Goal: Task Accomplishment & Management: Complete application form

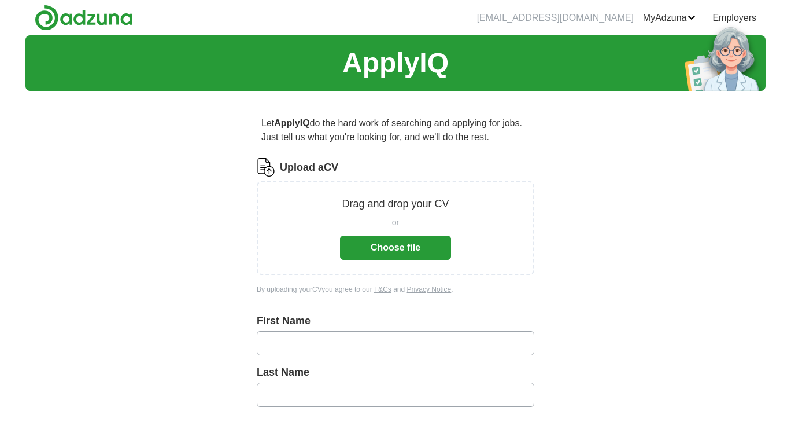
click at [402, 244] on button "Choose file" at bounding box center [395, 247] width 111 height 24
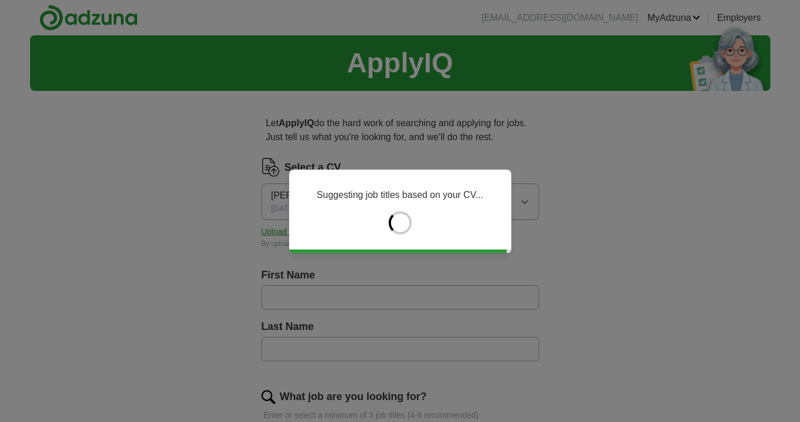
type input "****"
type input "******"
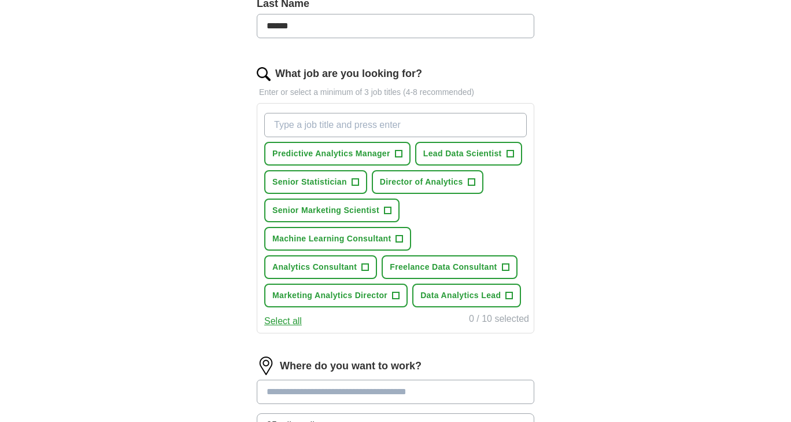
scroll to position [323, 0]
click at [342, 267] on span "Analytics Consultant" at bounding box center [314, 266] width 84 height 12
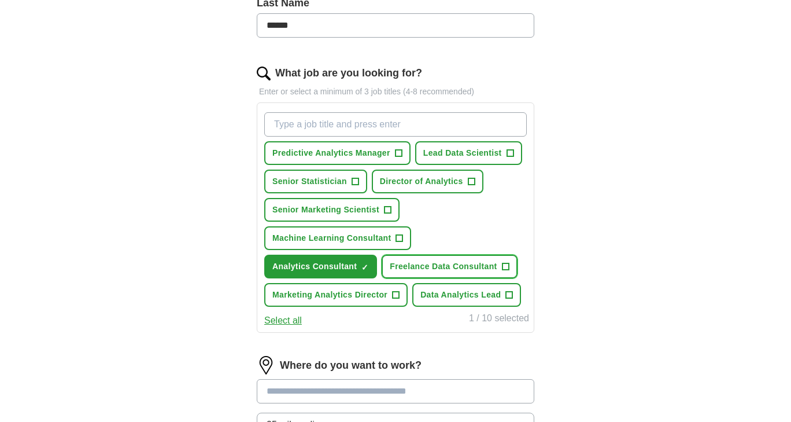
click at [478, 268] on span "Freelance Data Consultant" at bounding box center [443, 266] width 107 height 12
click at [336, 299] on span "Marketing Analytics Director" at bounding box center [329, 295] width 115 height 12
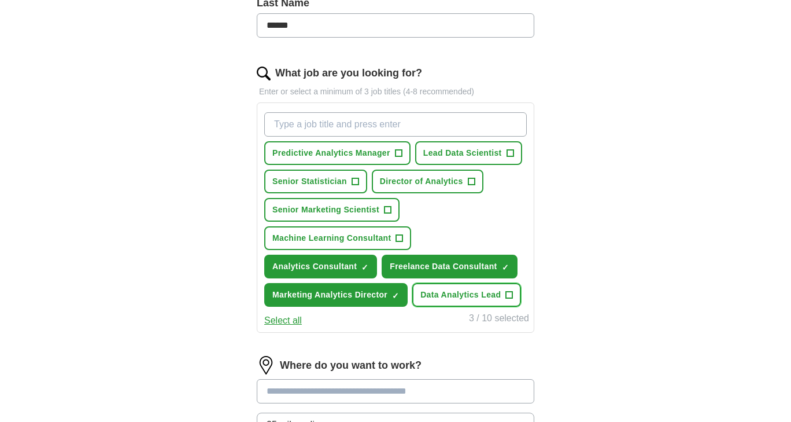
click at [456, 291] on span "Data Analytics Lead" at bounding box center [461, 295] width 80 height 12
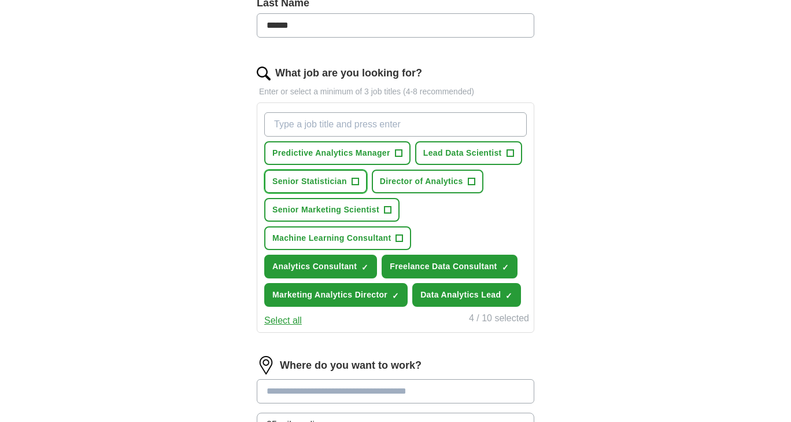
click at [324, 186] on span "Senior Statistician" at bounding box center [309, 181] width 75 height 12
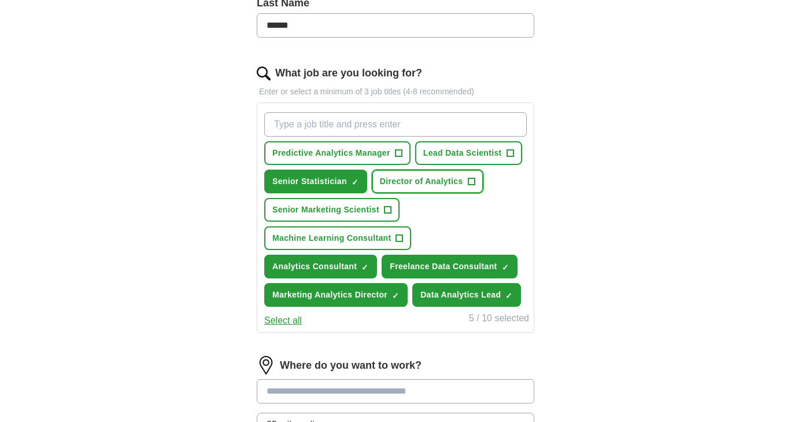
click at [435, 181] on span "Director of Analytics" at bounding box center [421, 181] width 83 height 12
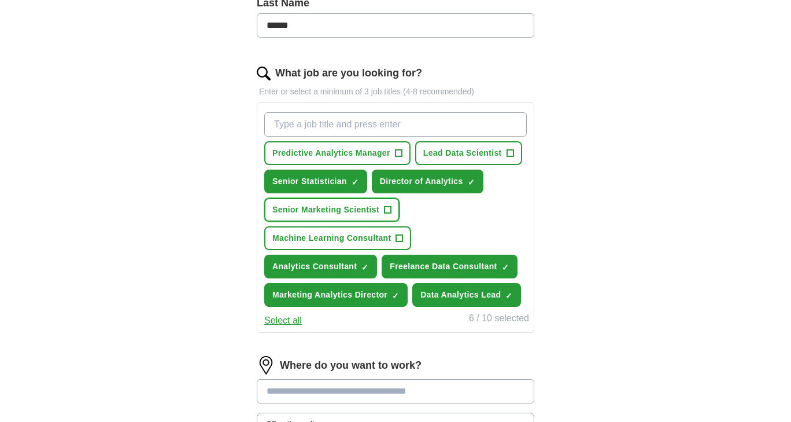
click at [336, 213] on span "Senior Marketing Scientist" at bounding box center [325, 210] width 107 height 12
click at [446, 154] on span "Lead Data Scientist" at bounding box center [462, 153] width 79 height 12
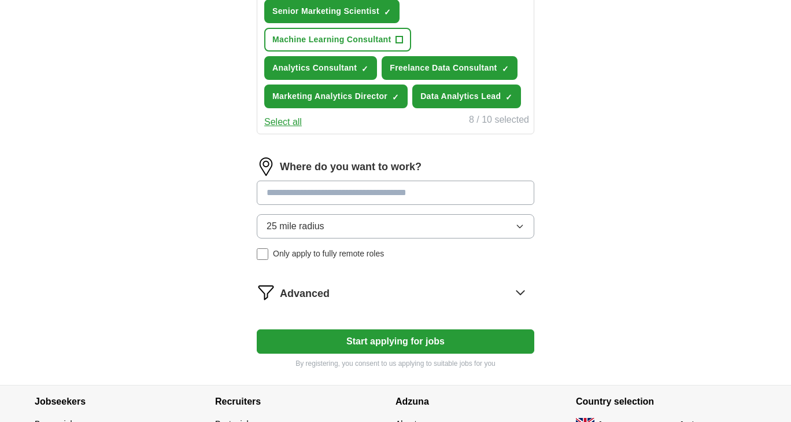
scroll to position [529, 0]
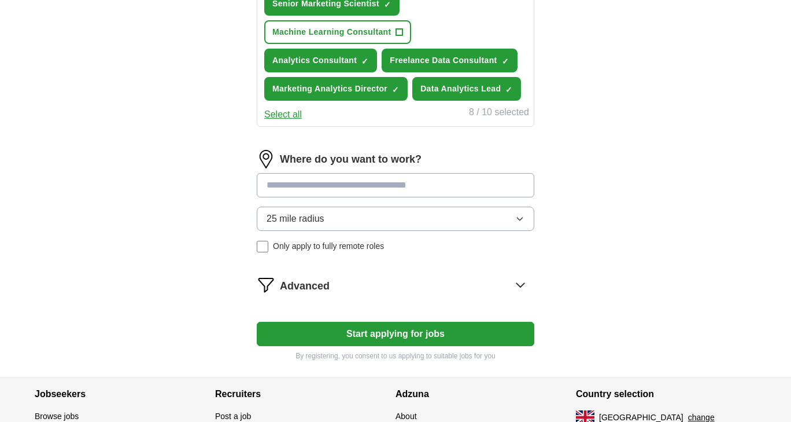
click at [397, 193] on input at bounding box center [396, 185] width 278 height 24
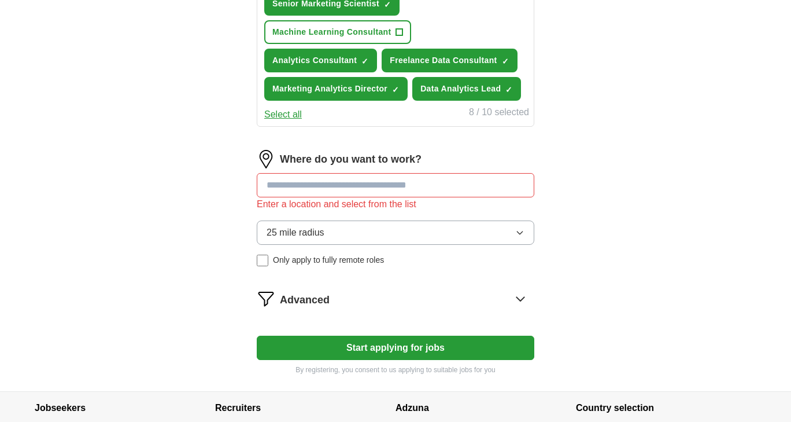
click at [355, 244] on div "25 mile radius Only apply to fully remote roles" at bounding box center [396, 243] width 278 height 46
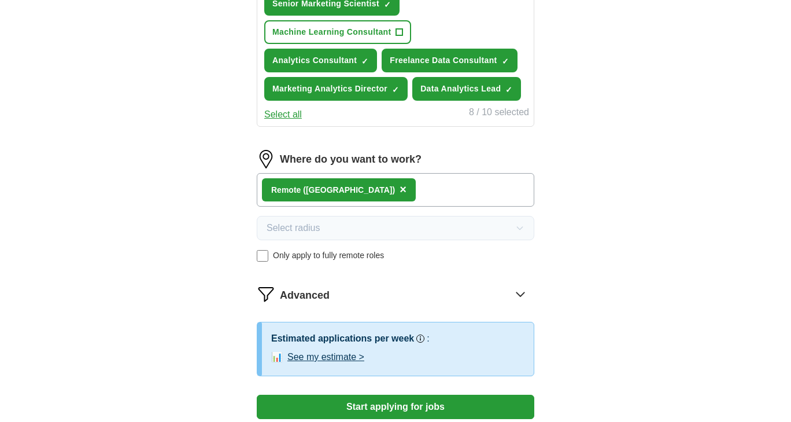
click at [400, 187] on span "×" at bounding box center [403, 189] width 7 height 13
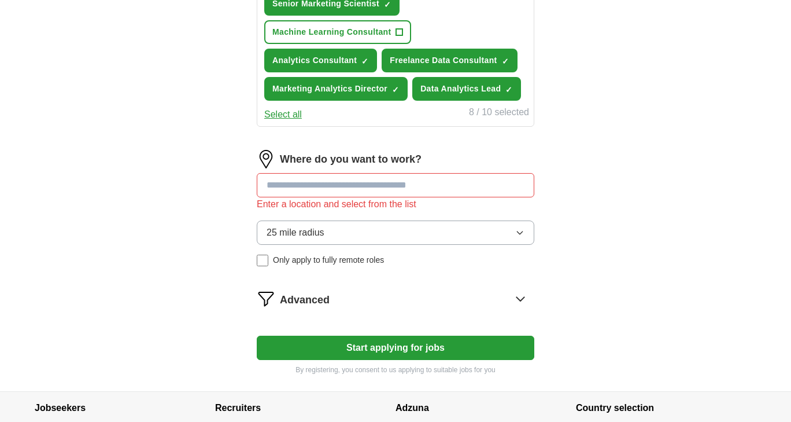
click at [321, 187] on input at bounding box center [396, 185] width 278 height 24
type input "******"
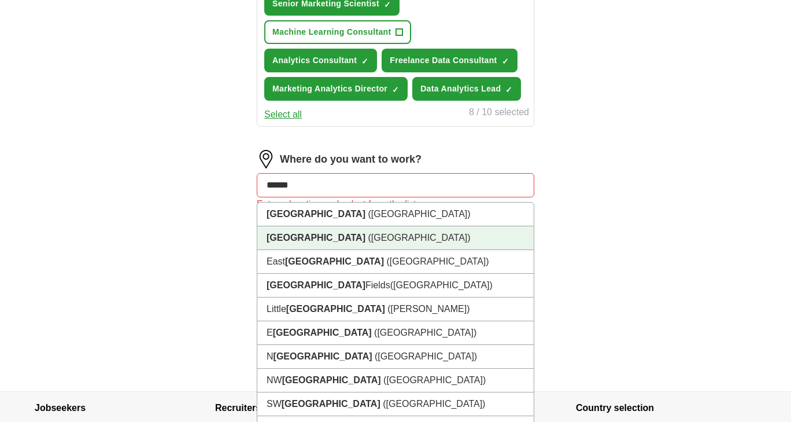
drag, startPoint x: 319, startPoint y: 217, endPoint x: 316, endPoint y: 231, distance: 14.2
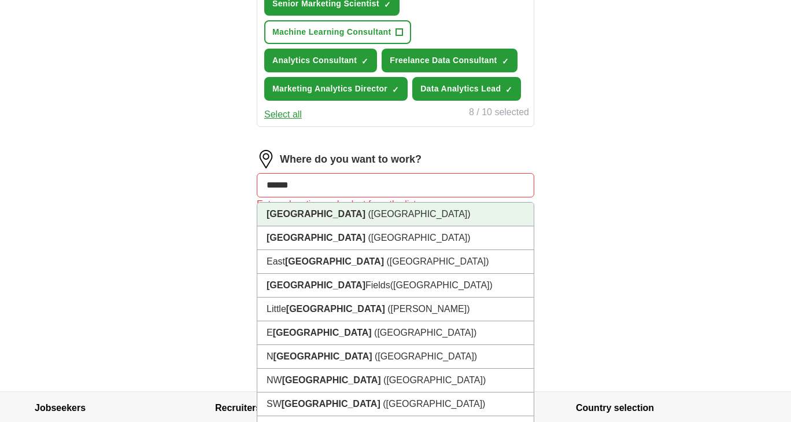
click at [368, 217] on span "([GEOGRAPHIC_DATA])" at bounding box center [419, 214] width 102 height 10
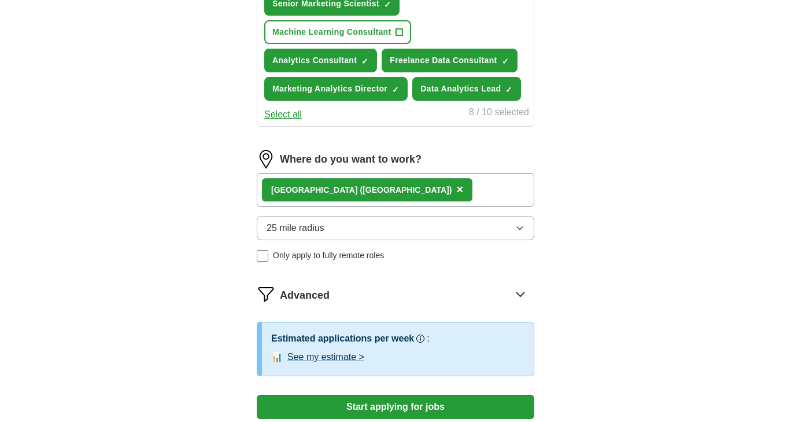
click at [342, 226] on button "25 mile radius" at bounding box center [396, 228] width 278 height 24
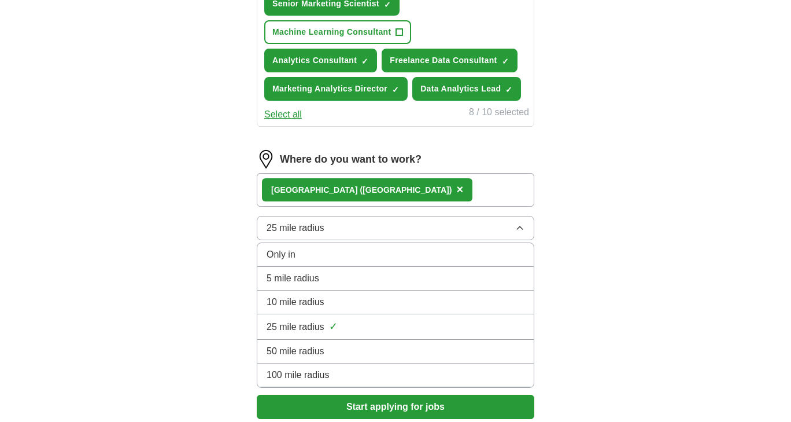
click at [342, 226] on button "25 mile radius" at bounding box center [396, 228] width 278 height 24
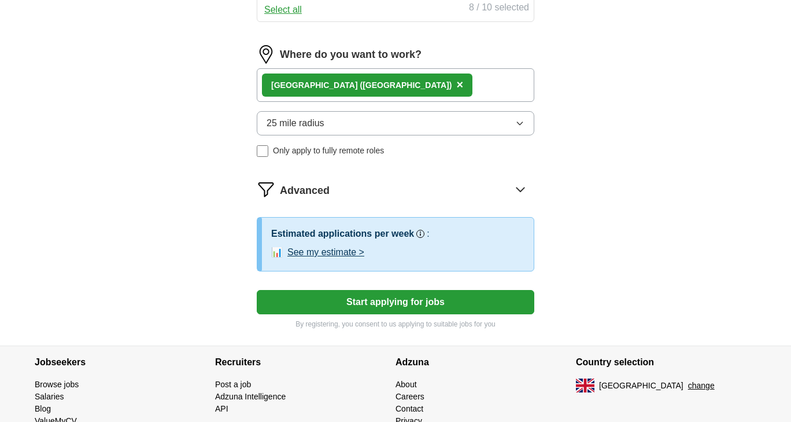
scroll to position [633, 0]
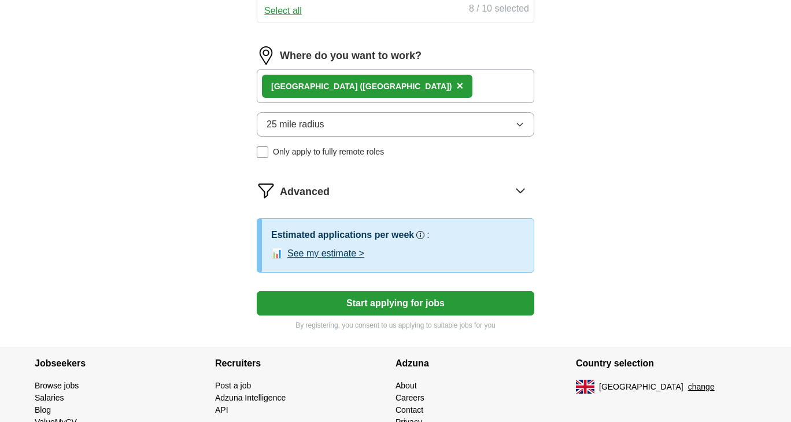
click at [337, 252] on button "See my estimate >" at bounding box center [326, 253] width 77 height 14
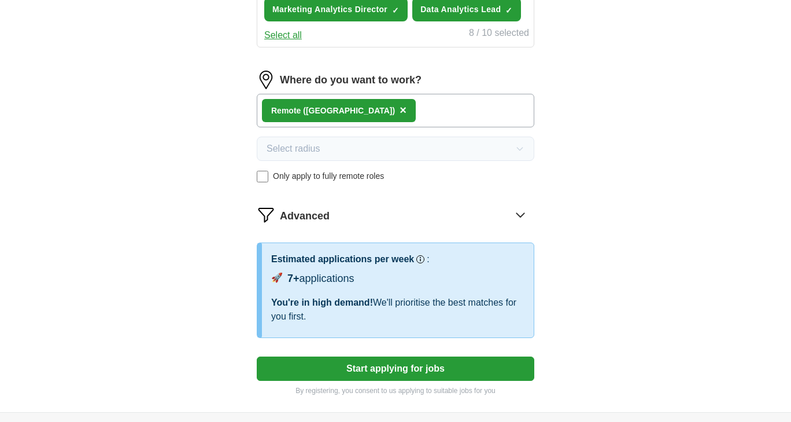
scroll to position [601, 0]
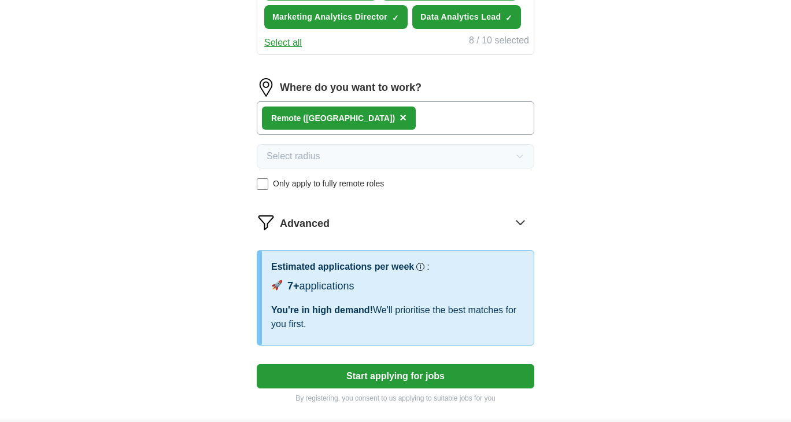
drag, startPoint x: 327, startPoint y: 115, endPoint x: 390, endPoint y: 206, distance: 110.2
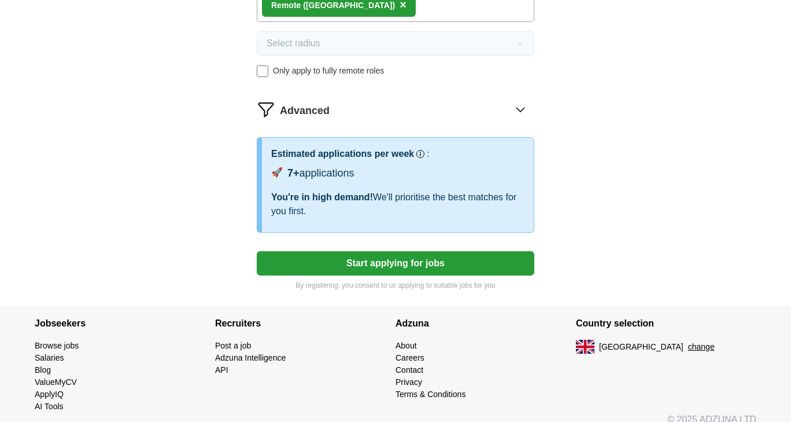
scroll to position [725, 0]
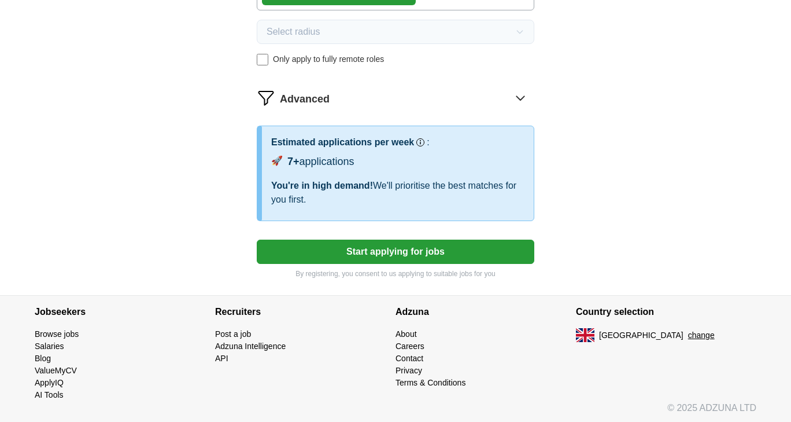
click at [443, 256] on button "Start applying for jobs" at bounding box center [396, 252] width 278 height 24
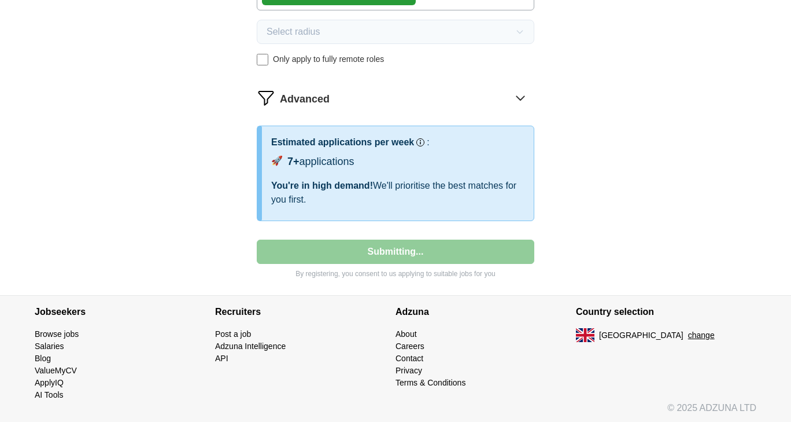
select select "**"
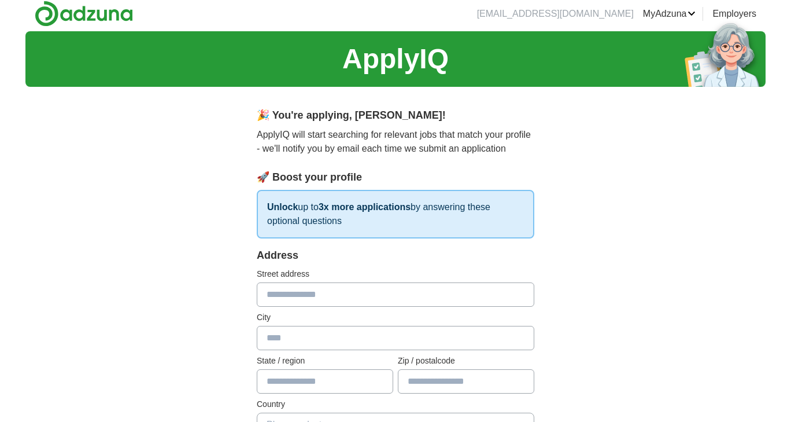
scroll to position [0, 0]
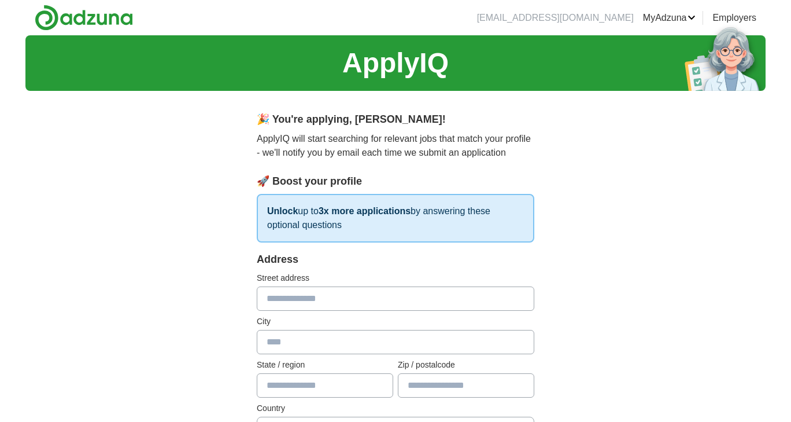
click at [341, 296] on input "text" at bounding box center [396, 298] width 278 height 24
type input "**********"
type input "******"
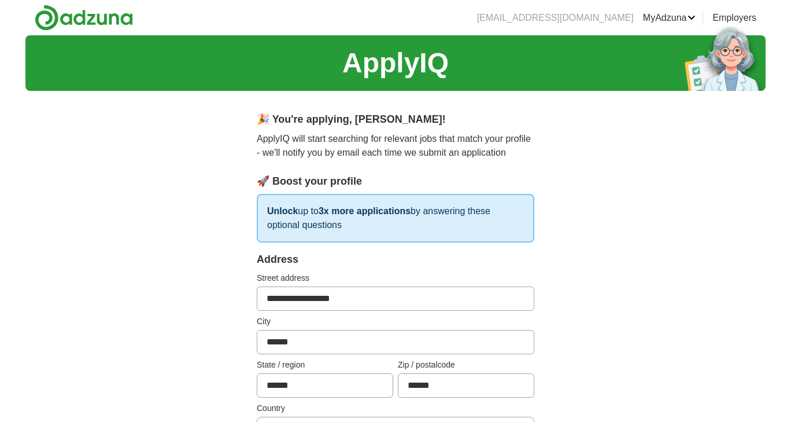
drag, startPoint x: 372, startPoint y: 297, endPoint x: 229, endPoint y: 293, distance: 143.5
drag, startPoint x: 267, startPoint y: 298, endPoint x: 324, endPoint y: 307, distance: 58.0
click at [324, 307] on input "*********" at bounding box center [396, 298] width 278 height 24
type input "*"
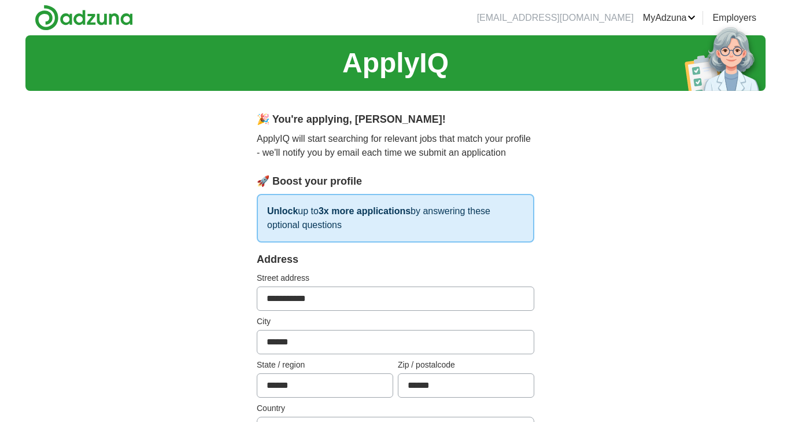
type input "**********"
drag, startPoint x: 315, startPoint y: 339, endPoint x: 244, endPoint y: 336, distance: 71.2
type input "*********"
type input "******"
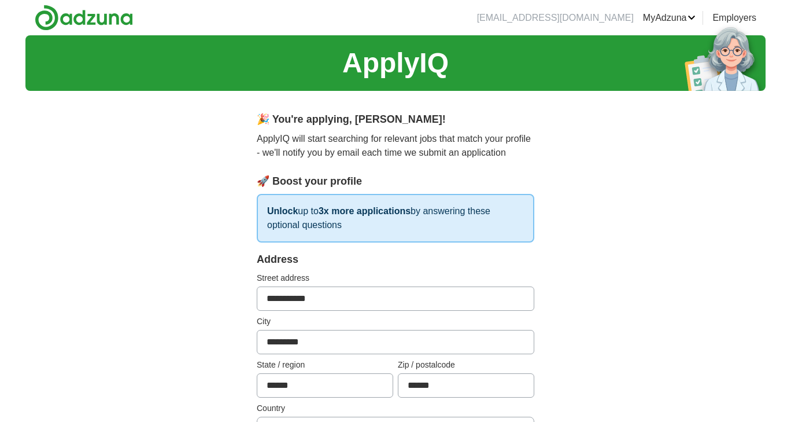
drag, startPoint x: 455, startPoint y: 381, endPoint x: 355, endPoint y: 367, distance: 100.6
click at [355, 367] on div "State / region ****** Zip / postalcode ******" at bounding box center [396, 378] width 278 height 39
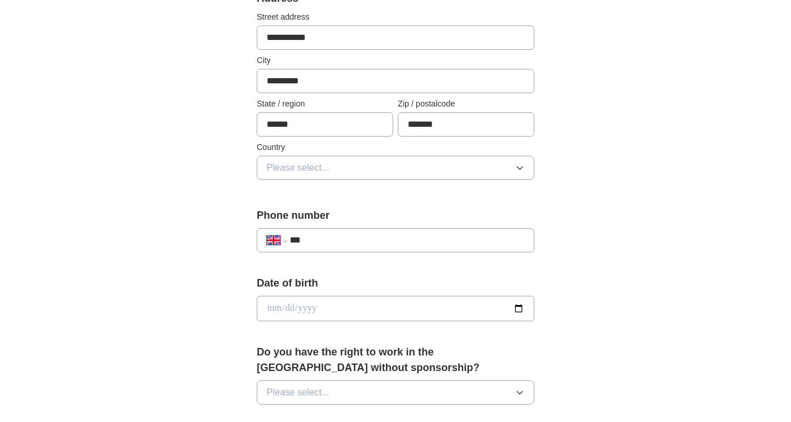
scroll to position [282, 0]
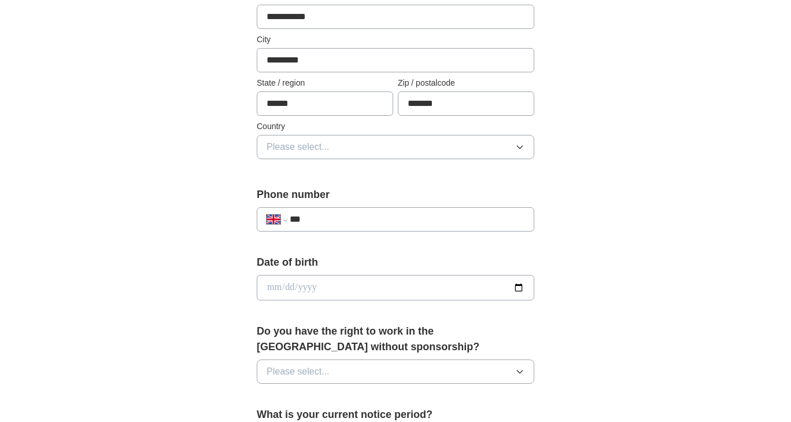
type input "*******"
click at [362, 153] on button "Please select..." at bounding box center [396, 147] width 278 height 24
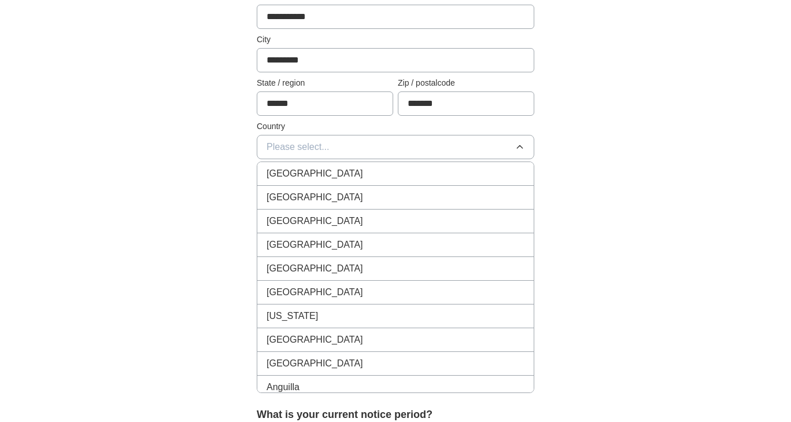
click at [345, 173] on div "[GEOGRAPHIC_DATA]" at bounding box center [396, 174] width 258 height 14
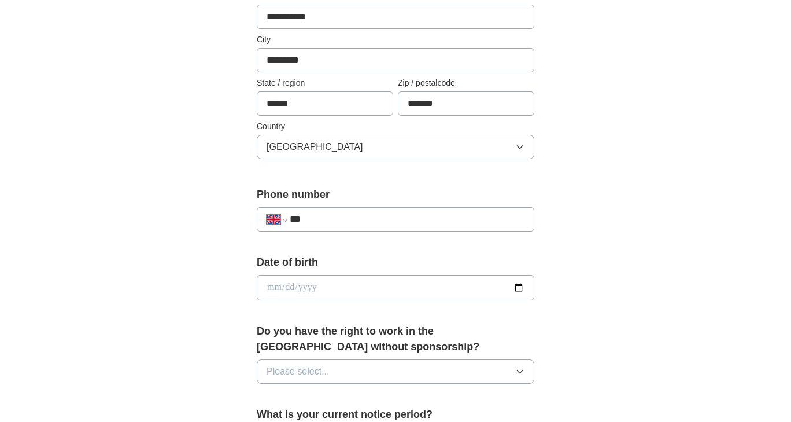
click at [358, 218] on input "***" at bounding box center [407, 219] width 235 height 14
type input "**********"
click at [338, 286] on input "date" at bounding box center [396, 287] width 278 height 25
type input "**********"
click at [447, 367] on button "Please select..." at bounding box center [396, 371] width 278 height 24
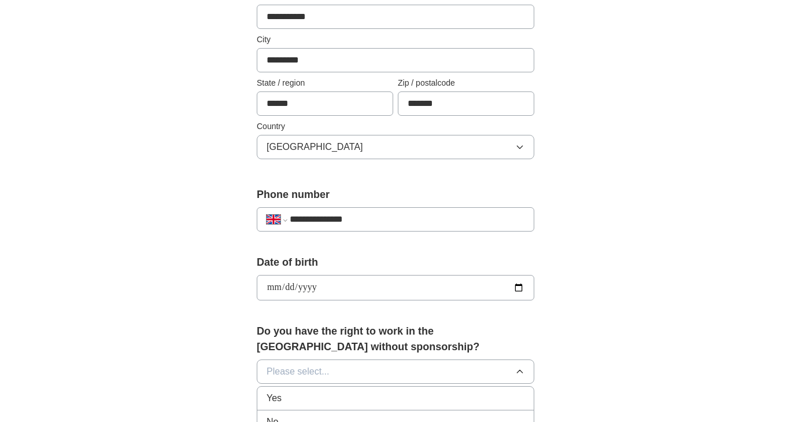
click at [381, 391] on div "Yes" at bounding box center [396, 398] width 258 height 14
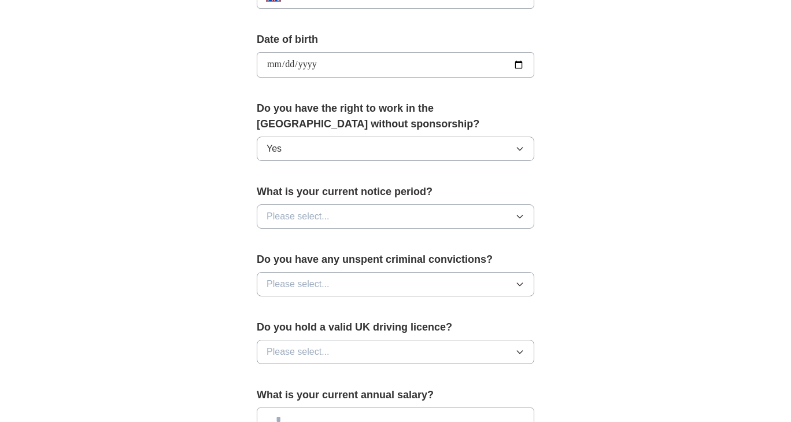
scroll to position [576, 0]
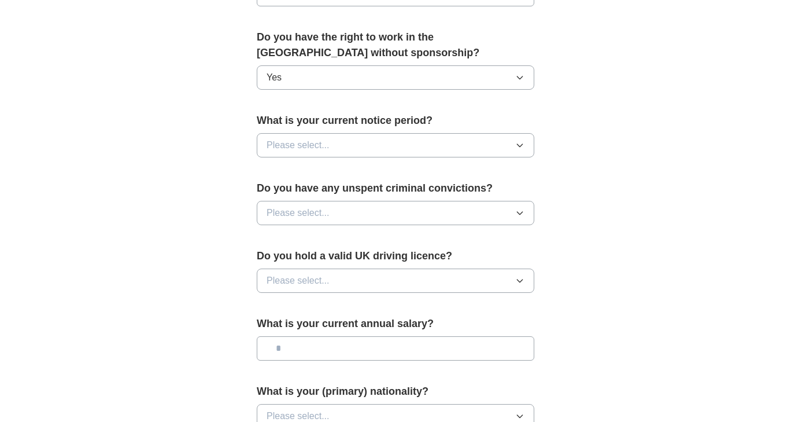
click at [421, 143] on button "Please select..." at bounding box center [396, 145] width 278 height 24
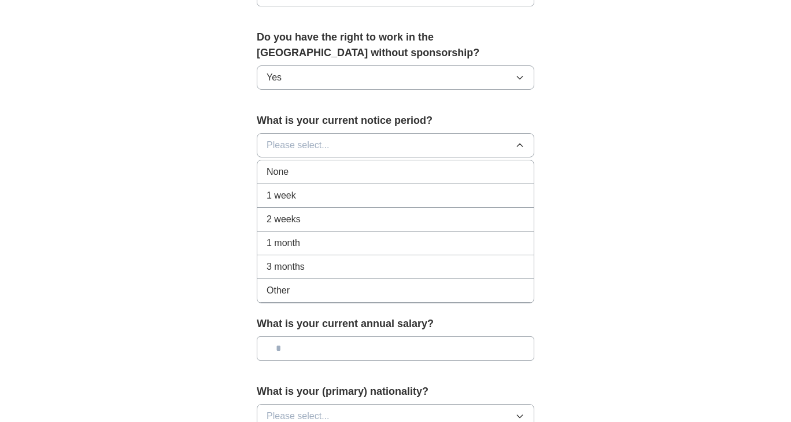
click at [322, 175] on div "None" at bounding box center [396, 172] width 258 height 14
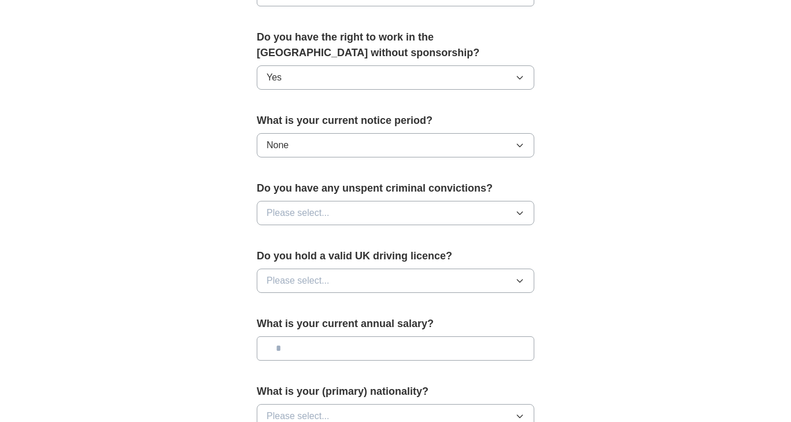
click at [391, 209] on button "Please select..." at bounding box center [396, 213] width 278 height 24
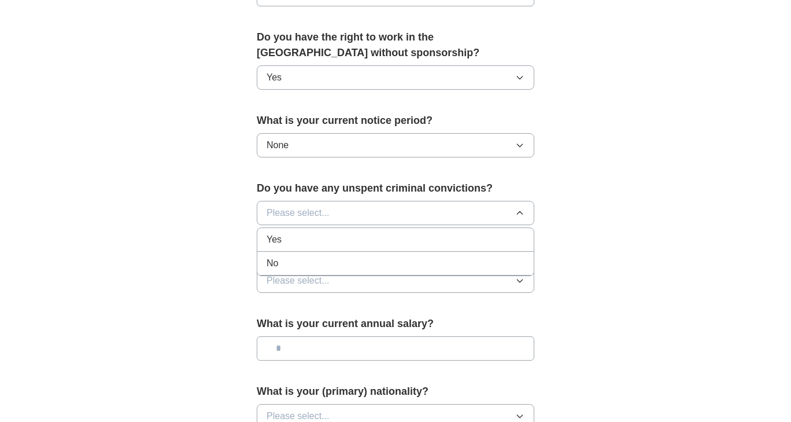
click at [337, 262] on div "No" at bounding box center [396, 263] width 258 height 14
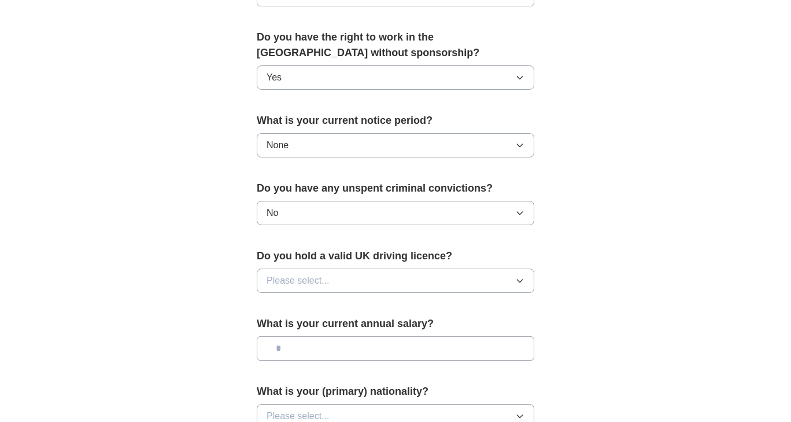
click at [360, 281] on button "Please select..." at bounding box center [396, 280] width 278 height 24
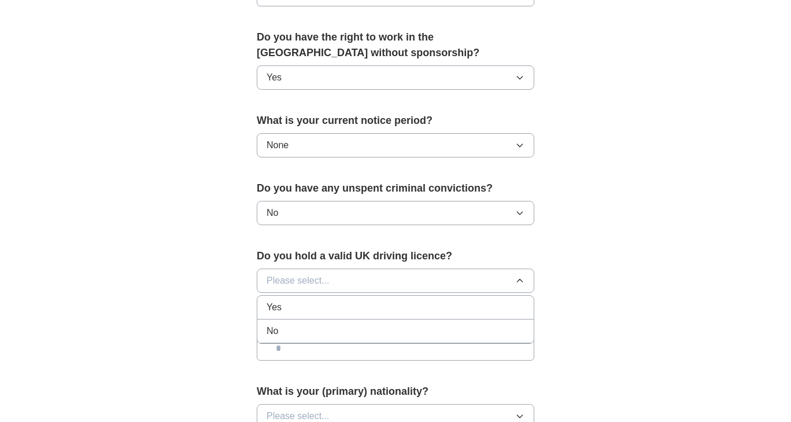
click at [334, 307] on div "Yes" at bounding box center [396, 307] width 258 height 14
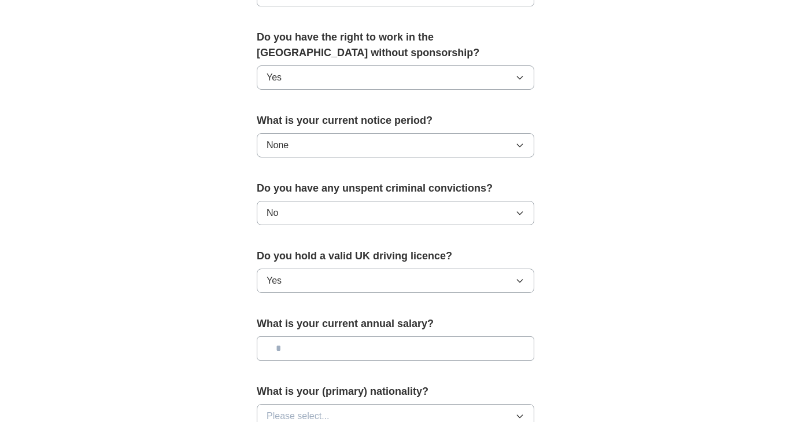
click at [406, 344] on input "text" at bounding box center [396, 348] width 278 height 24
drag, startPoint x: 281, startPoint y: 342, endPoint x: 349, endPoint y: 347, distance: 69.0
click at [349, 347] on input "*******" at bounding box center [396, 348] width 278 height 24
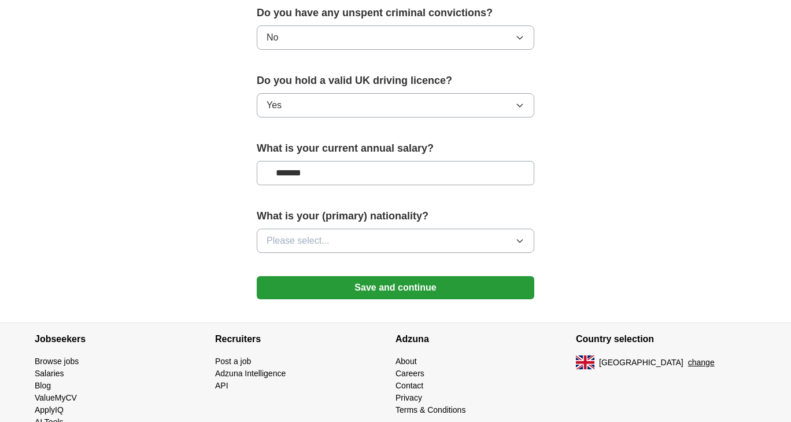
scroll to position [768, 0]
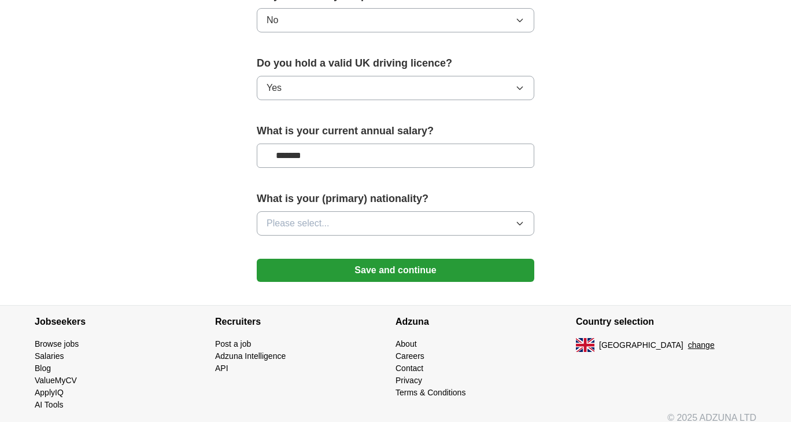
click at [398, 216] on button "Please select..." at bounding box center [396, 223] width 278 height 24
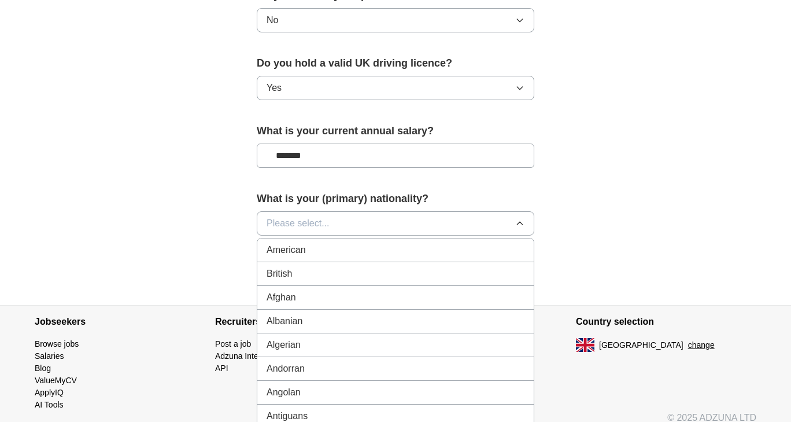
click at [398, 216] on button "Please select..." at bounding box center [396, 223] width 278 height 24
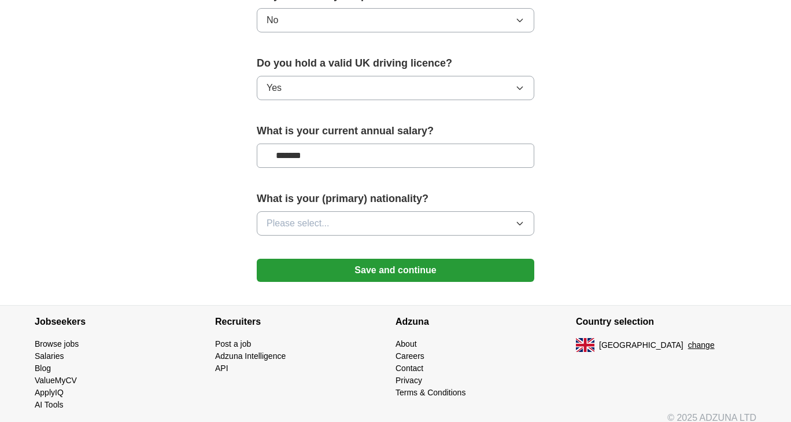
drag, startPoint x: 290, startPoint y: 154, endPoint x: 279, endPoint y: 155, distance: 11.6
click at [279, 155] on input "*******" at bounding box center [396, 155] width 278 height 24
type input "*******"
click at [355, 222] on button "Please select..." at bounding box center [396, 223] width 278 height 24
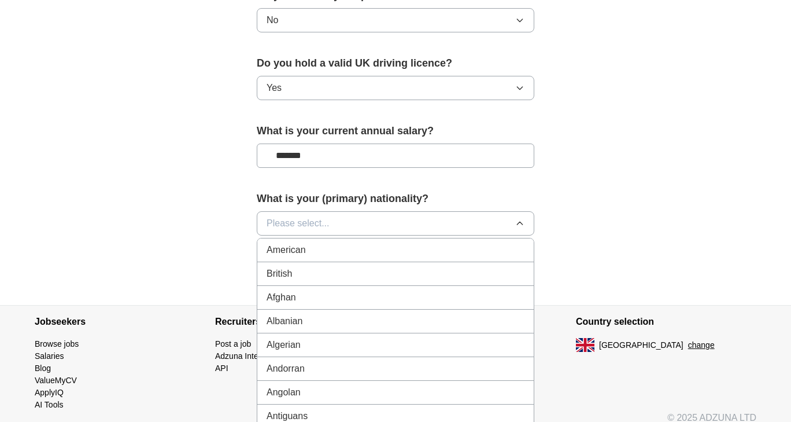
click at [362, 267] on div "British" at bounding box center [396, 274] width 258 height 14
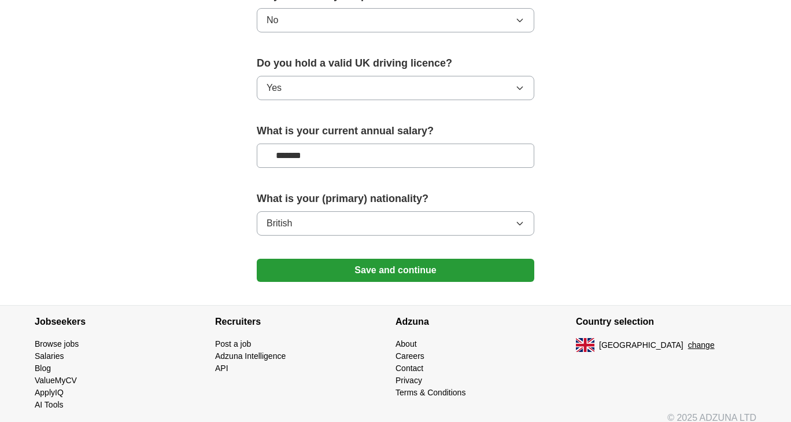
click at [433, 268] on button "Save and continue" at bounding box center [396, 270] width 278 height 23
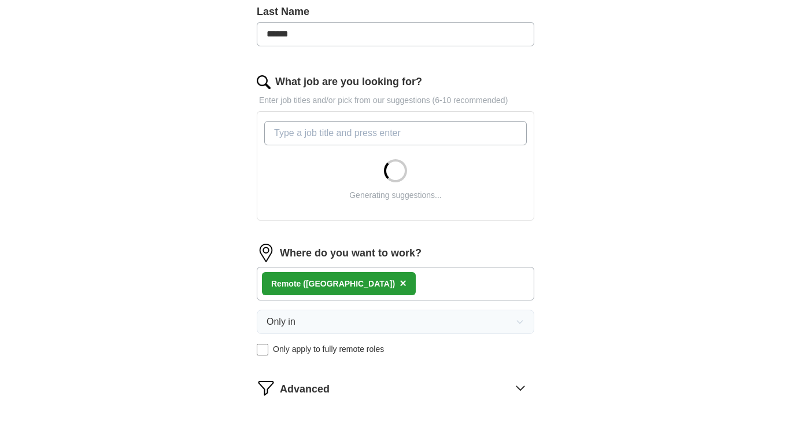
scroll to position [308, 0]
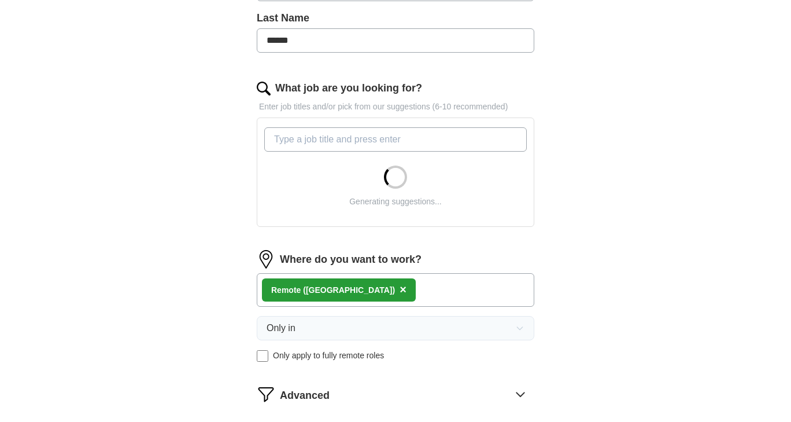
click at [385, 282] on div "Remote (UK) ×" at bounding box center [396, 290] width 278 height 34
click at [365, 306] on div "Where do you want to work? Remote (UK) × Only in Only apply to fully remote rol…" at bounding box center [396, 310] width 278 height 121
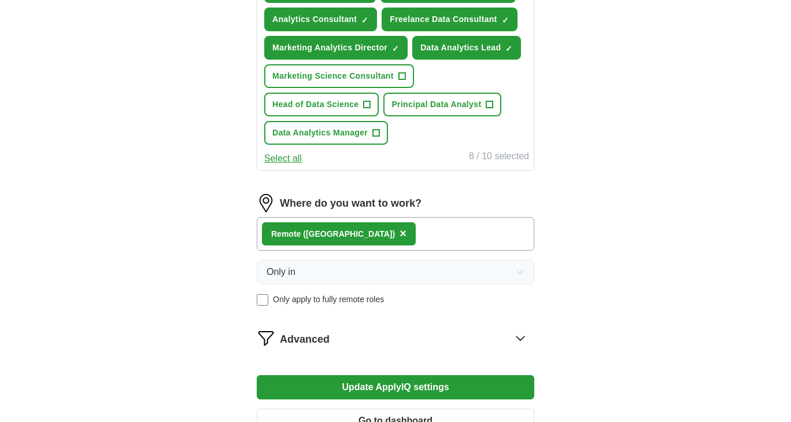
scroll to position [513, 0]
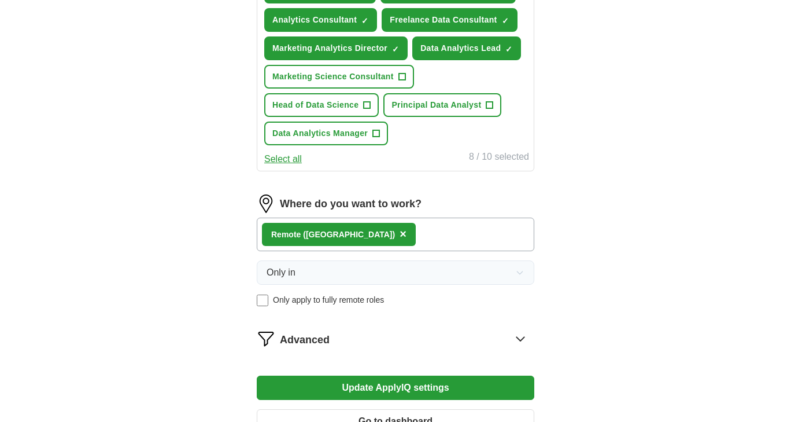
click at [395, 232] on div "Remote (UK) ×" at bounding box center [396, 235] width 278 height 34
click at [373, 235] on div "Remote (UK) ×" at bounding box center [396, 235] width 278 height 34
click at [255, 307] on div "Let ApplyIQ do the hard work of searching and applying for jobs. Just tell us w…" at bounding box center [396, 20] width 370 height 867
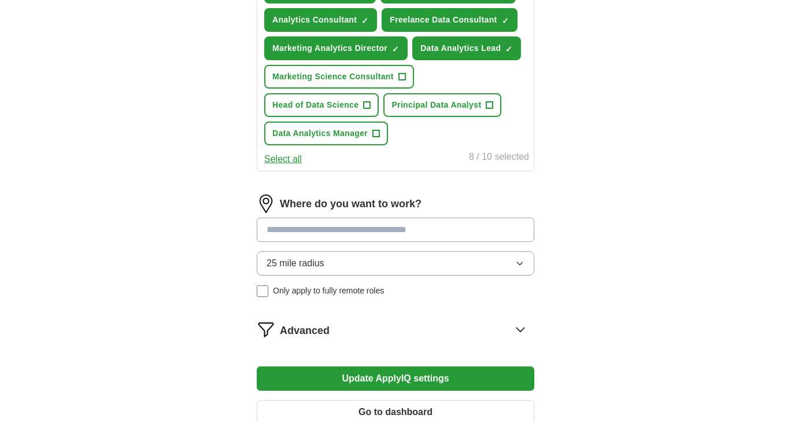
click at [365, 231] on input at bounding box center [396, 230] width 278 height 24
type input "*********"
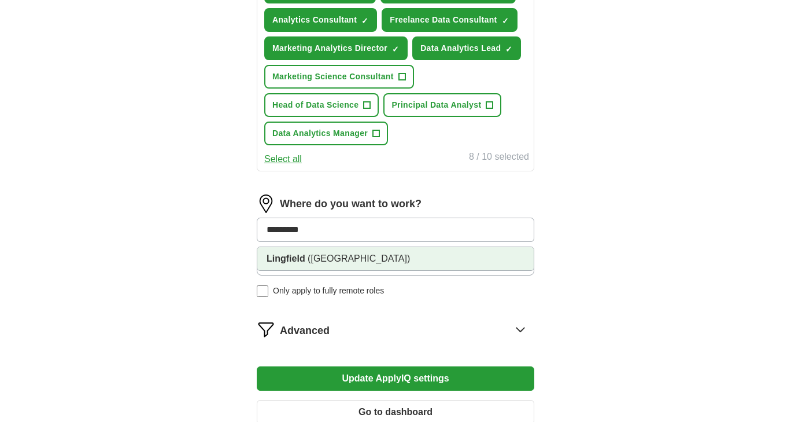
click at [354, 251] on li "Lingfield (Surrey)" at bounding box center [395, 258] width 277 height 23
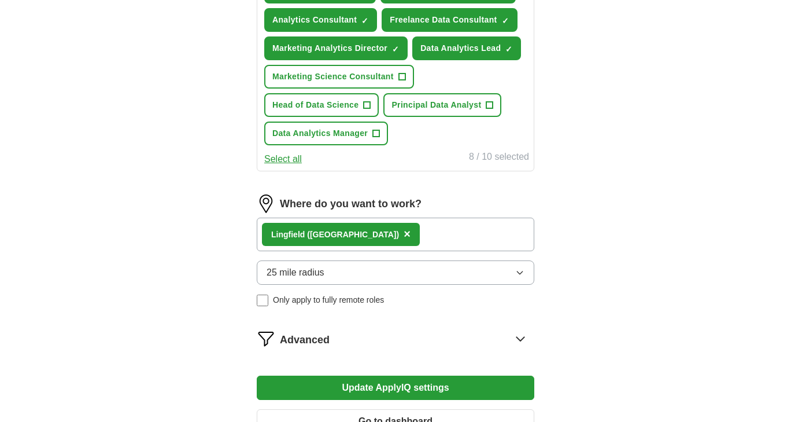
click at [404, 234] on span "×" at bounding box center [407, 233] width 7 height 13
click at [434, 386] on button "Update ApplyIQ settings" at bounding box center [396, 387] width 278 height 24
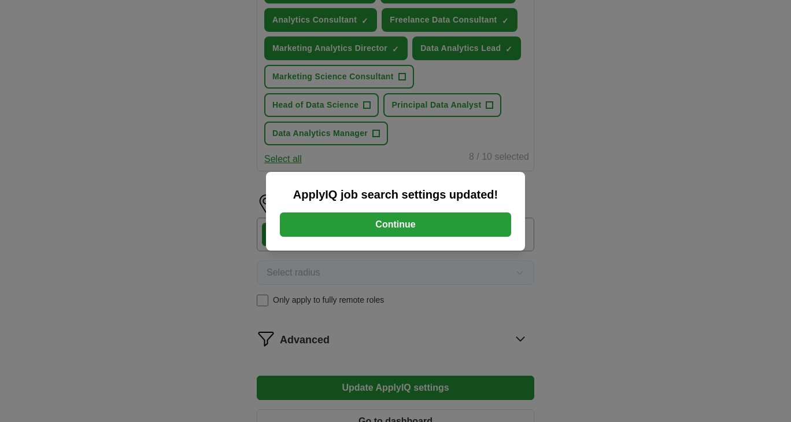
click at [596, 154] on div "ApplyIQ job search settings updated! Continue" at bounding box center [395, 211] width 791 height 422
click at [391, 232] on button "Continue" at bounding box center [395, 224] width 231 height 24
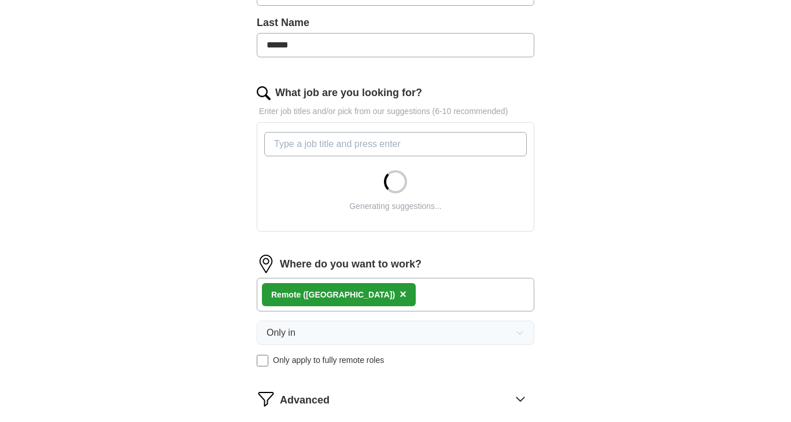
scroll to position [304, 0]
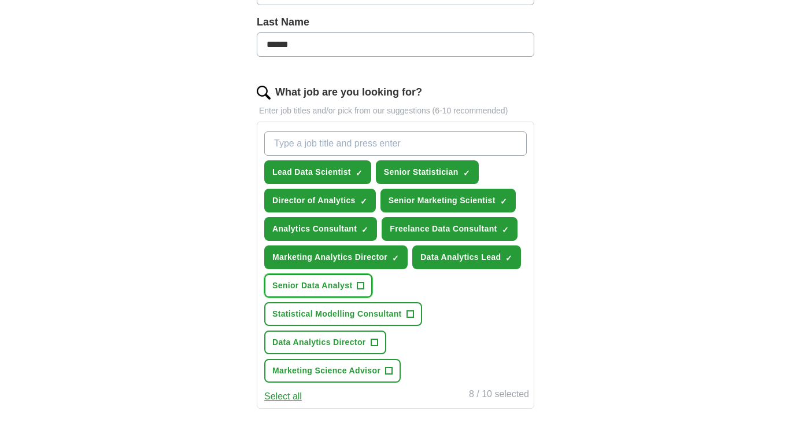
click at [362, 281] on span "+" at bounding box center [361, 285] width 7 height 9
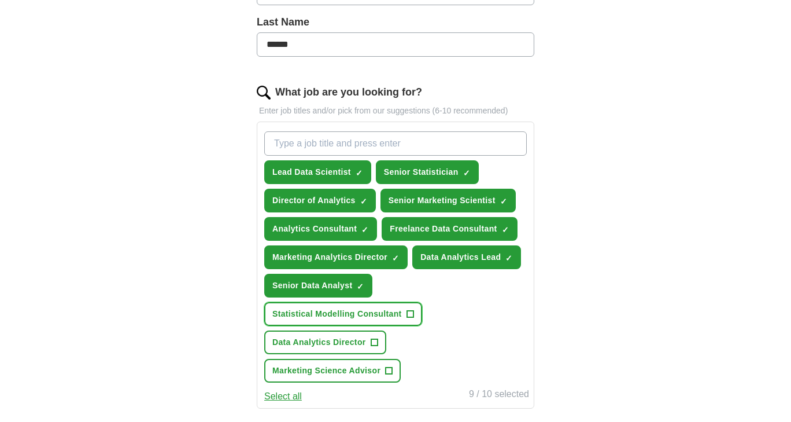
click at [407, 310] on span "+" at bounding box center [410, 314] width 7 height 9
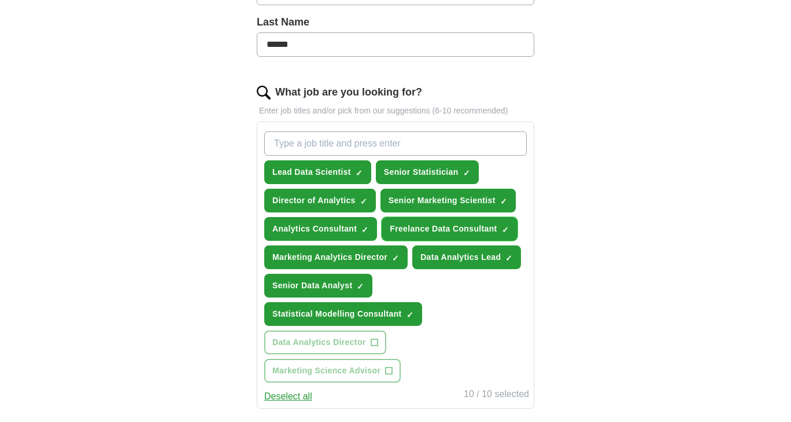
click at [0, 0] on span "×" at bounding box center [0, 0] width 0 height 0
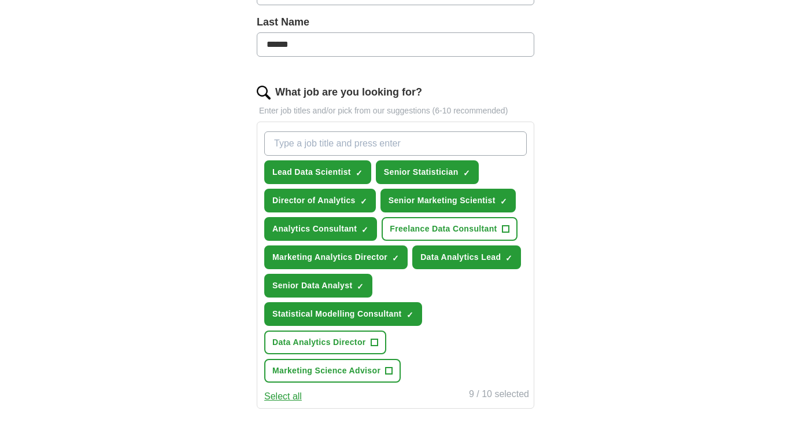
click at [356, 137] on input "What job are you looking for?" at bounding box center [395, 143] width 263 height 24
type input "Survey Analyst"
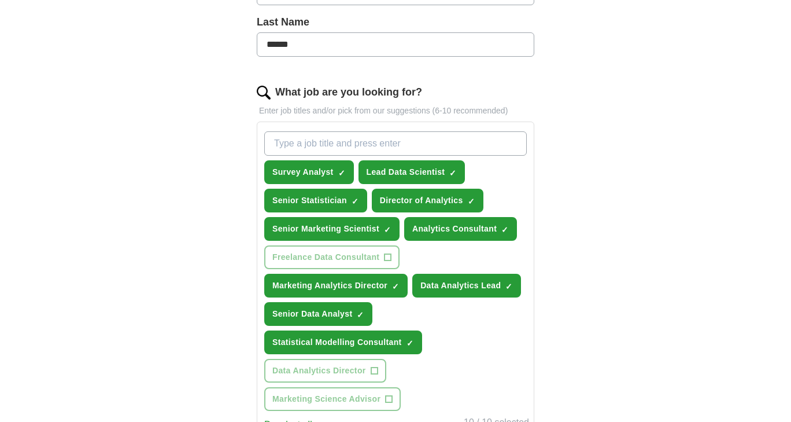
click at [336, 129] on div "Survey Analyst ✓ × Lead Data Scientist ✓ × Senior Statistician ✓ × Director of …" at bounding box center [395, 271] width 267 height 289
click at [334, 139] on input "What job are you looking for?" at bounding box center [395, 143] width 263 height 24
click at [0, 0] on span "×" at bounding box center [0, 0] width 0 height 0
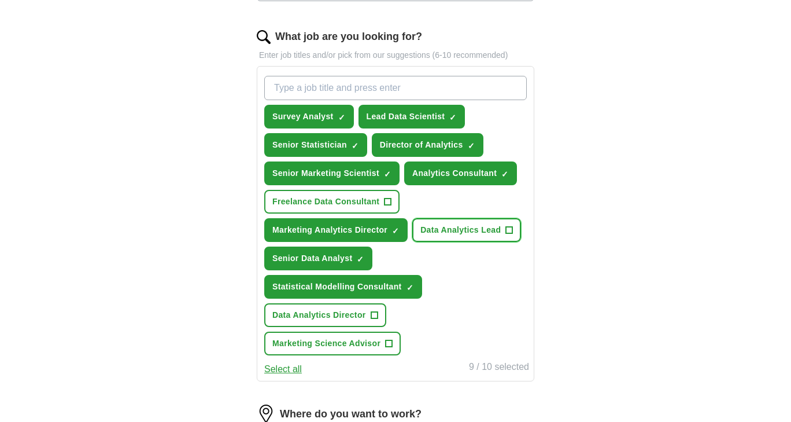
scroll to position [369, 0]
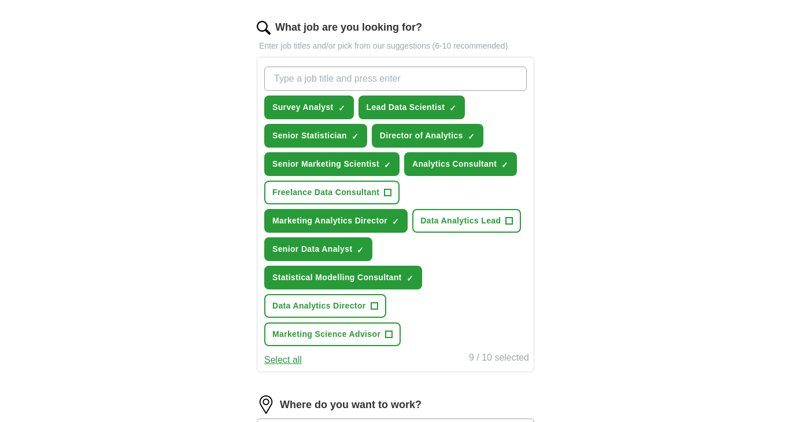
click at [315, 72] on input "What job are you looking for?" at bounding box center [395, 79] width 263 height 24
type input "Survey Methodologist"
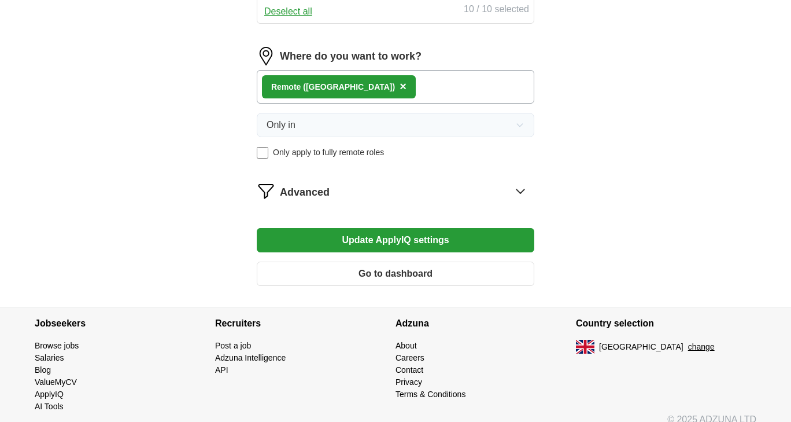
scroll to position [718, 0]
click at [433, 235] on button "Update ApplyIQ settings" at bounding box center [396, 239] width 278 height 24
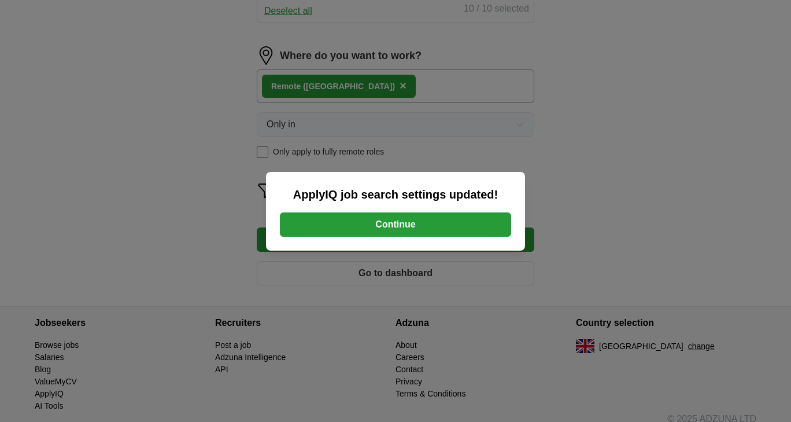
click at [399, 220] on button "Continue" at bounding box center [395, 224] width 231 height 24
